Goal: Transaction & Acquisition: Purchase product/service

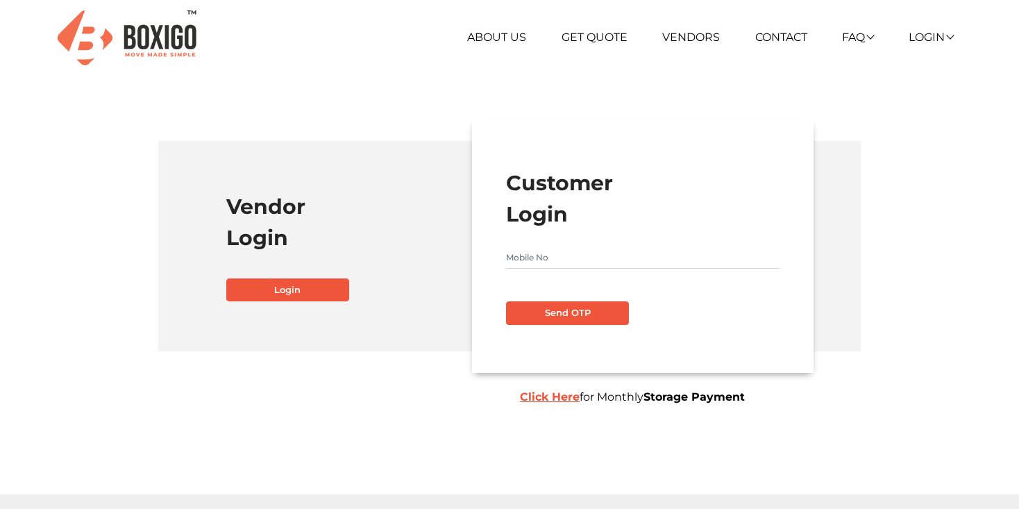
click at [557, 255] on input "text" at bounding box center [642, 257] width 273 height 22
type input "9866779604"
click at [506, 301] on button "Send OTP" at bounding box center [567, 313] width 123 height 24
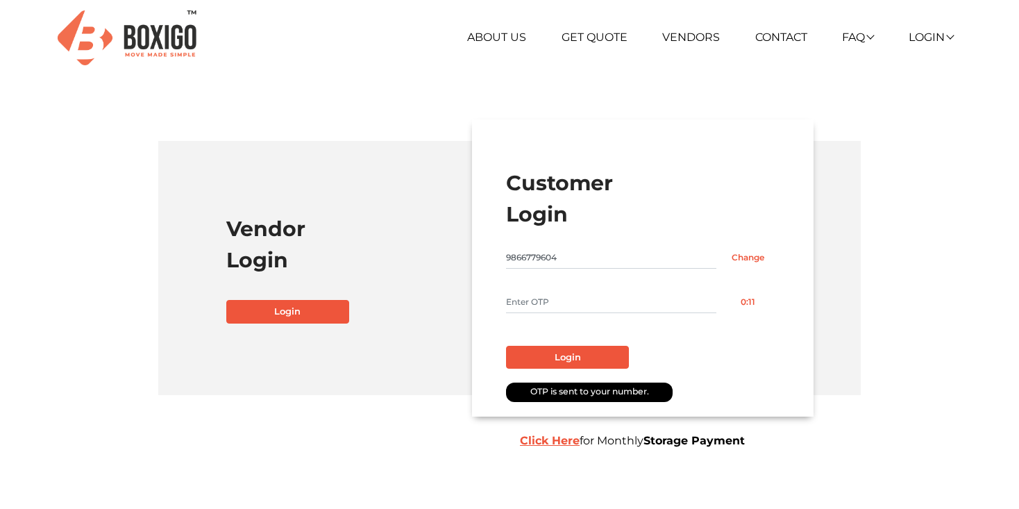
click at [511, 293] on input "text" at bounding box center [611, 302] width 210 height 22
type input "8260"
click at [551, 352] on button "Login" at bounding box center [567, 358] width 123 height 24
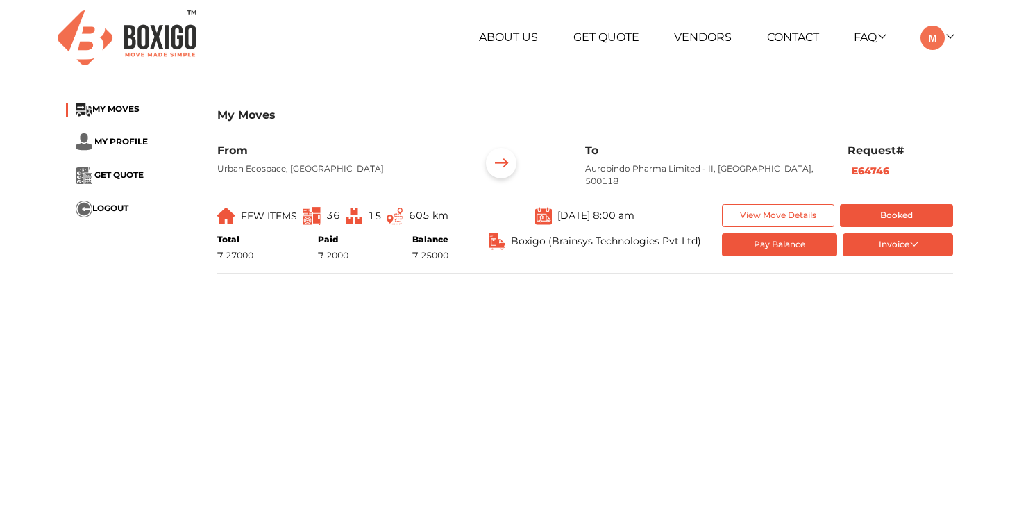
click at [714, 179] on p "Aurobindo Pharma Limited - II, [GEOGRAPHIC_DATA], 500118" at bounding box center [706, 174] width 242 height 25
click at [760, 246] on button "Pay Balance" at bounding box center [780, 244] width 116 height 23
